Goal: Find contact information: Find contact information

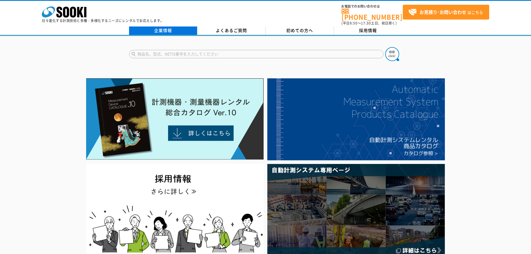
click at [175, 27] on link "企業情報" at bounding box center [163, 31] width 68 height 8
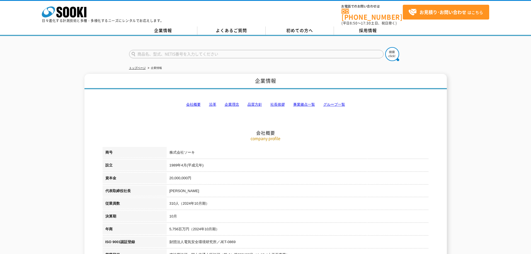
click at [301, 102] on link "事業拠点一覧" at bounding box center [305, 104] width 22 height 4
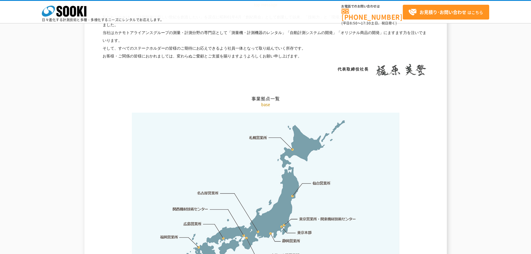
scroll to position [1120, 0]
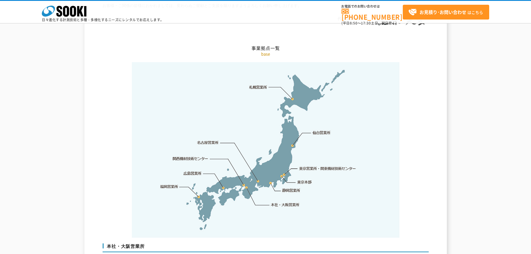
click at [198, 156] on link "関西機材技術センター" at bounding box center [190, 159] width 35 height 6
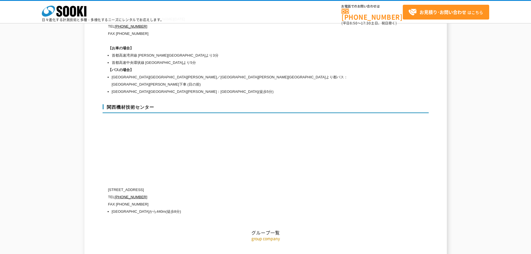
scroll to position [2507, 0]
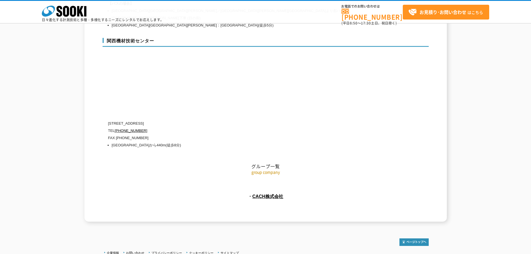
drag, startPoint x: 142, startPoint y: 105, endPoint x: 180, endPoint y: 105, distance: 37.7
click at [180, 120] on p "〒660-0083 兵庫県尼崎市道意町5-40-1" at bounding box center [242, 123] width 268 height 7
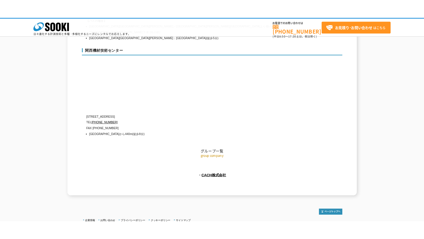
scroll to position [2505, 0]
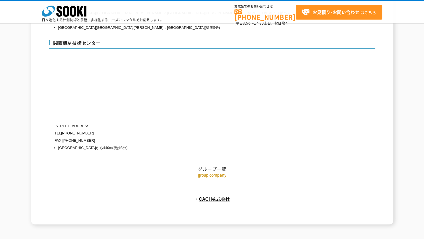
drag, startPoint x: 405, startPoint y: 35, endPoint x: 388, endPoint y: 26, distance: 18.8
